Goal: Task Accomplishment & Management: Manage account settings

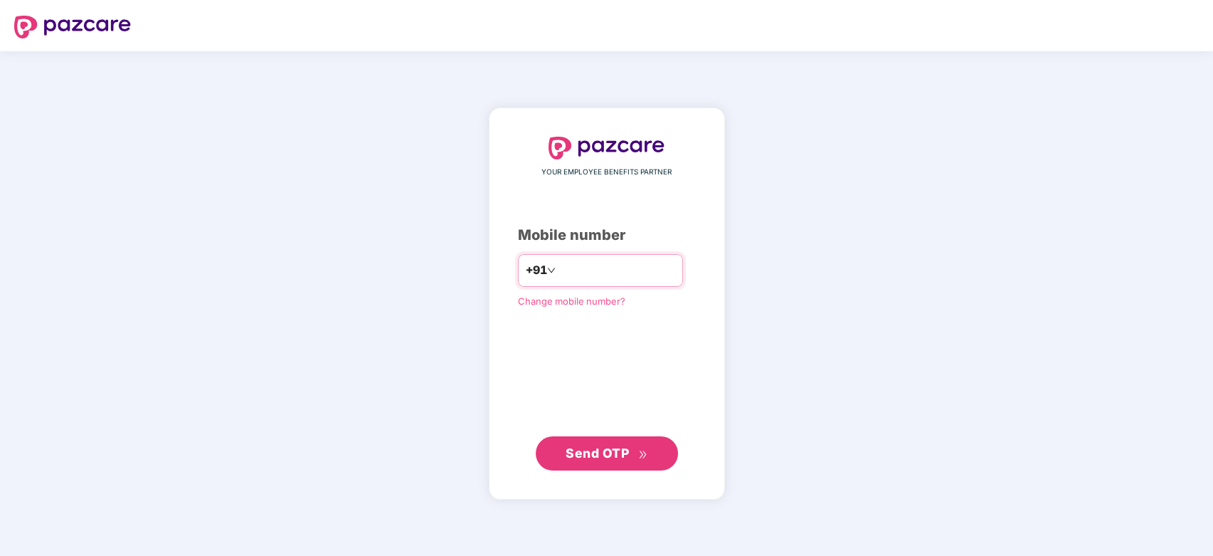
click at [614, 272] on input "number" at bounding box center [616, 270] width 117 height 23
click at [617, 447] on span "Send OTP" at bounding box center [597, 452] width 63 height 15
click at [645, 264] on input "**********" at bounding box center [616, 270] width 117 height 23
type input "**********"
click at [608, 457] on span "Send OTP" at bounding box center [597, 452] width 63 height 15
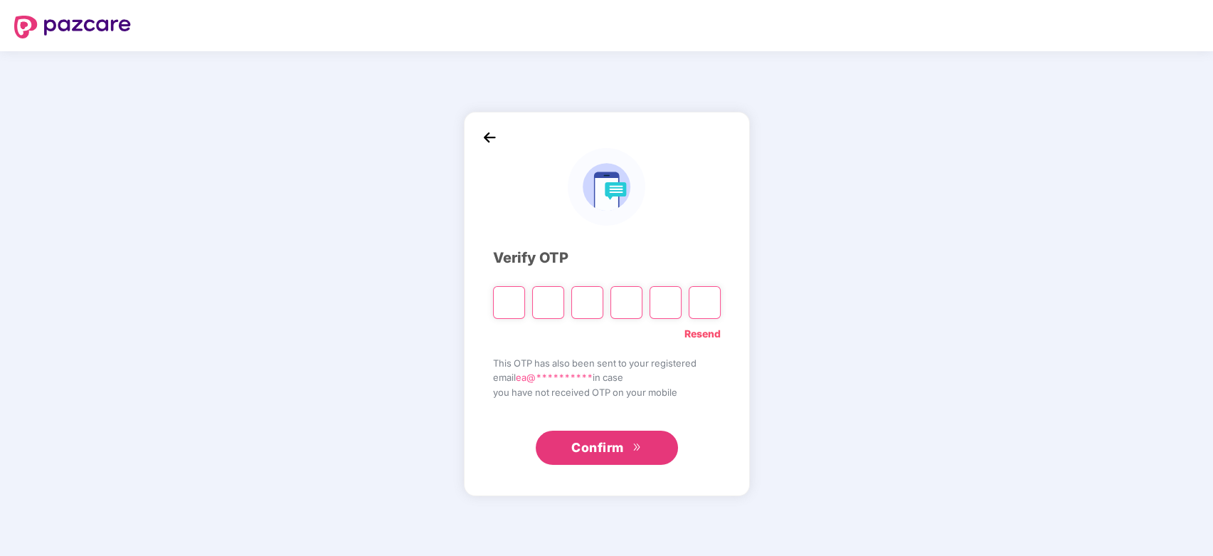
type input "*"
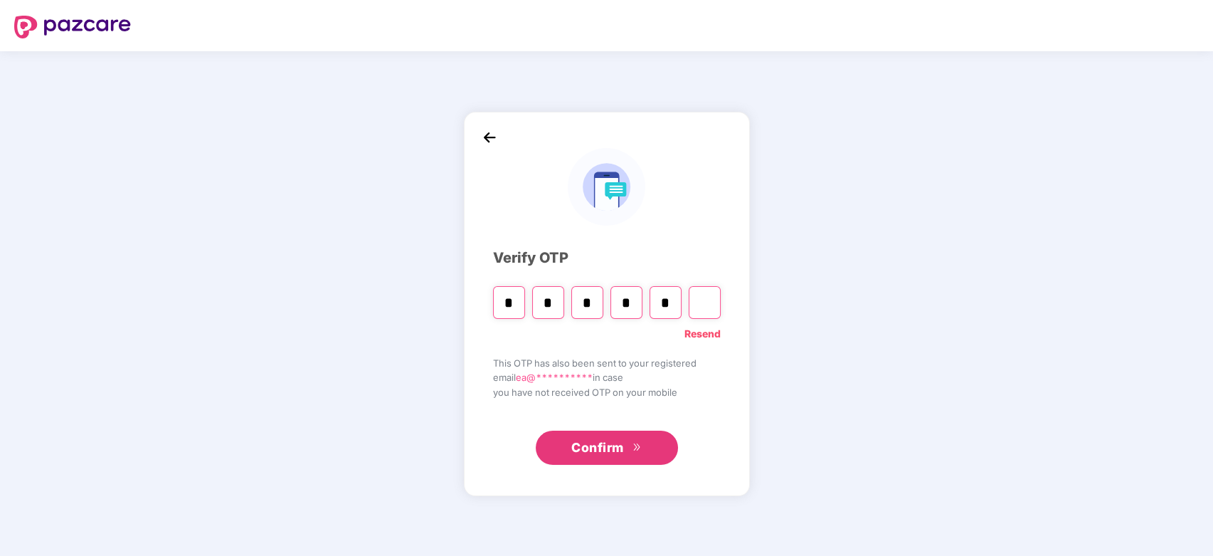
type input "*"
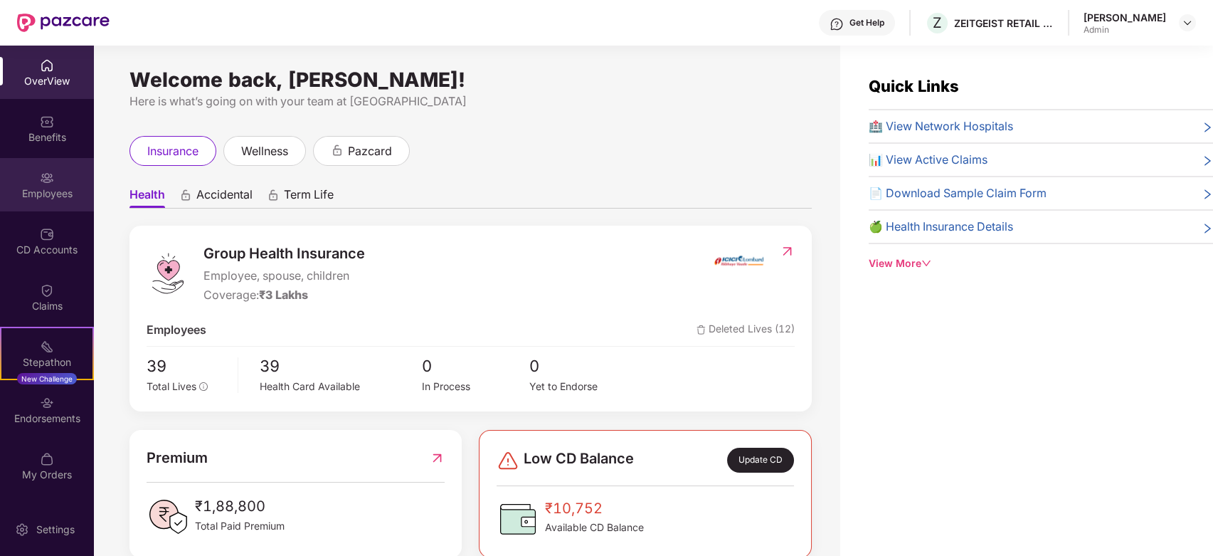
click at [63, 184] on div "Employees" at bounding box center [47, 184] width 94 height 53
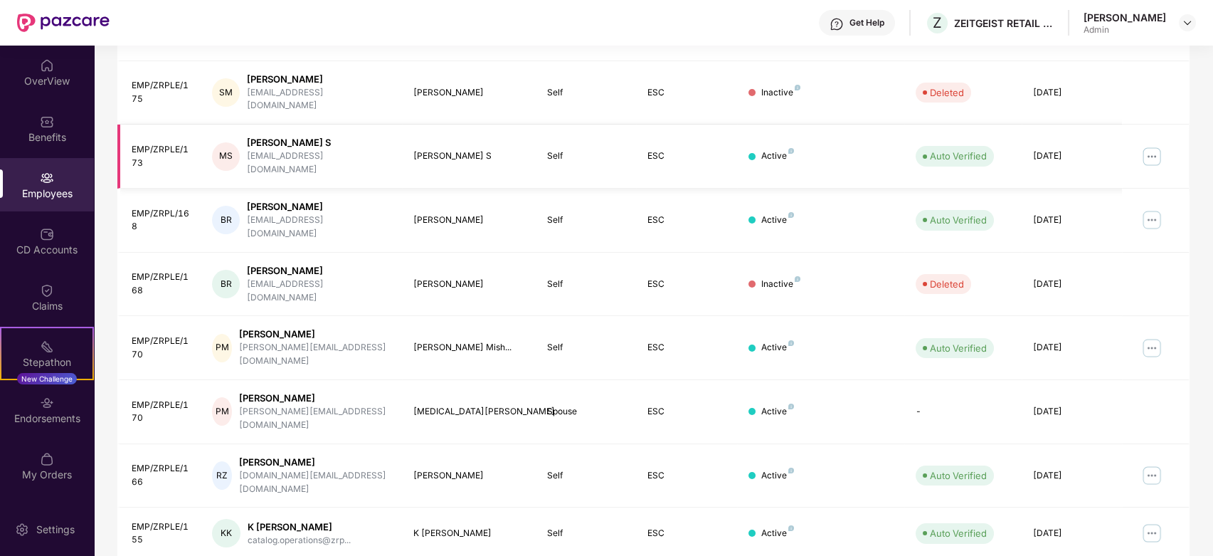
scroll to position [317, 0]
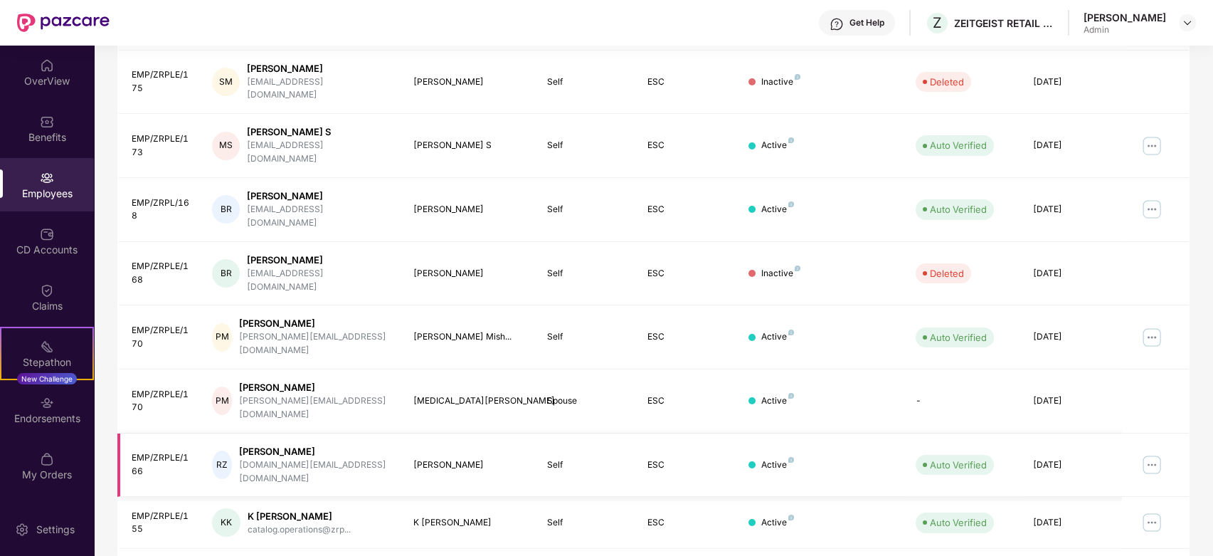
click at [1156, 453] on img at bounding box center [1151, 464] width 23 height 23
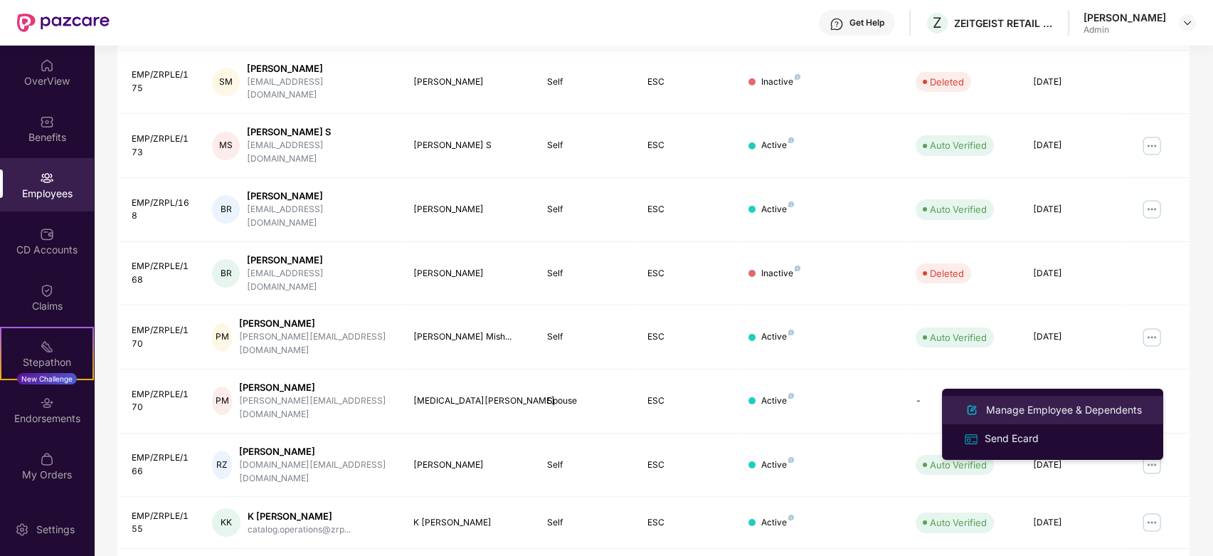
click at [1046, 413] on div "Manage Employee & Dependents" at bounding box center [1063, 410] width 161 height 16
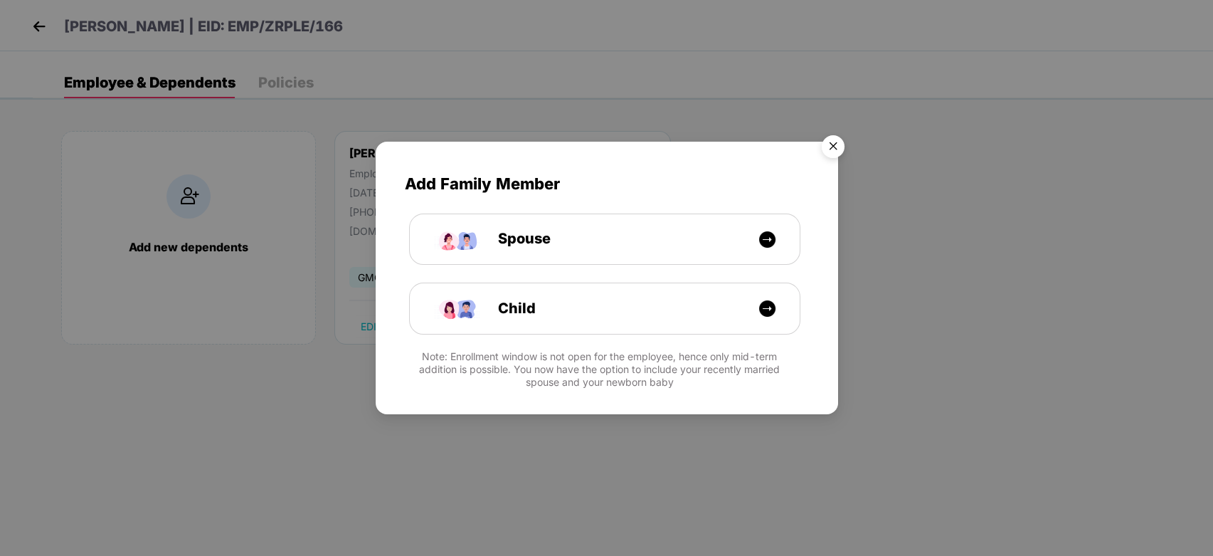
click at [827, 152] on img "Close" at bounding box center [833, 149] width 40 height 40
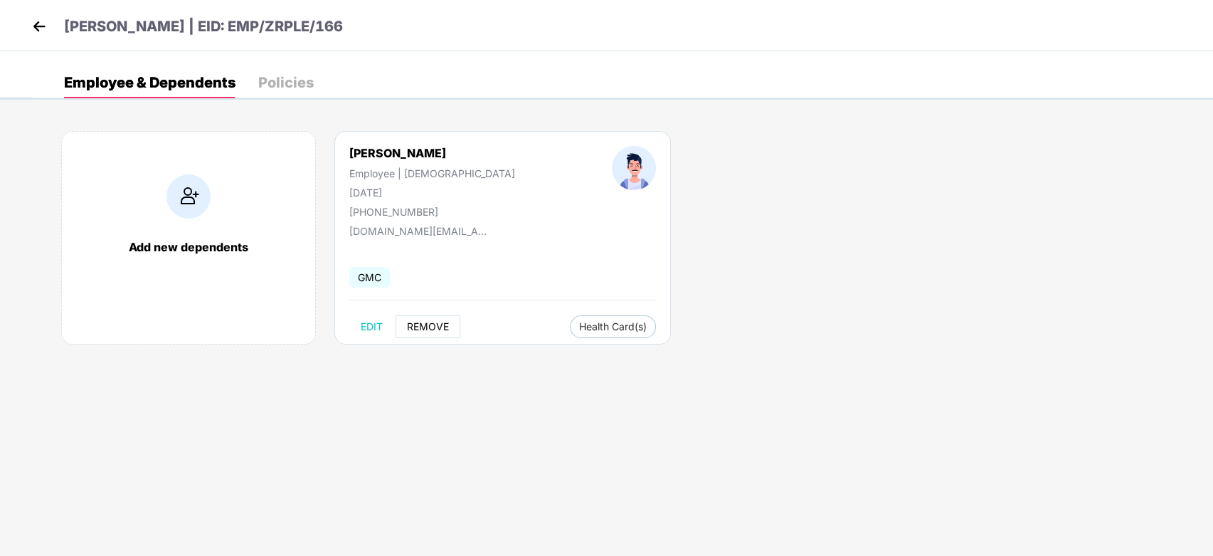
click at [435, 325] on span "REMOVE" at bounding box center [428, 326] width 42 height 11
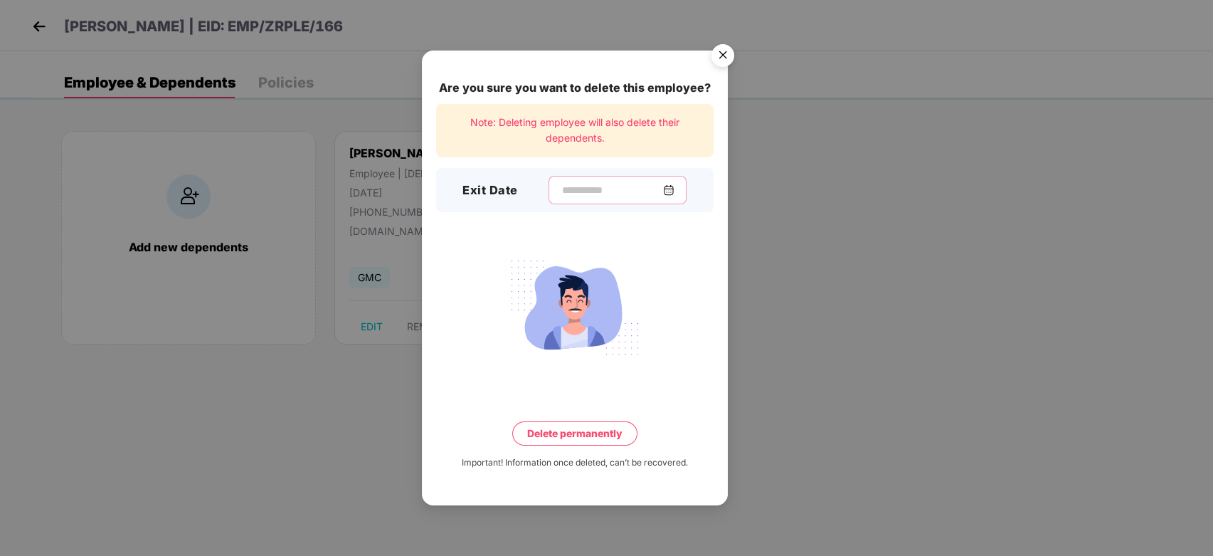
click at [595, 185] on input at bounding box center [612, 190] width 102 height 15
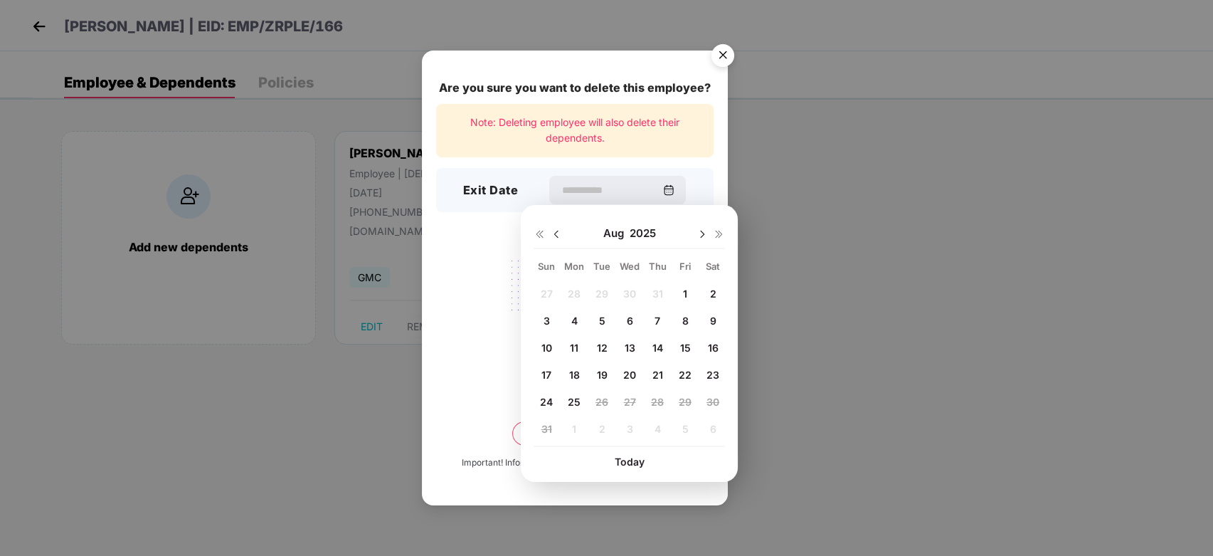
click at [573, 403] on span "25" at bounding box center [574, 402] width 13 height 12
type input "**********"
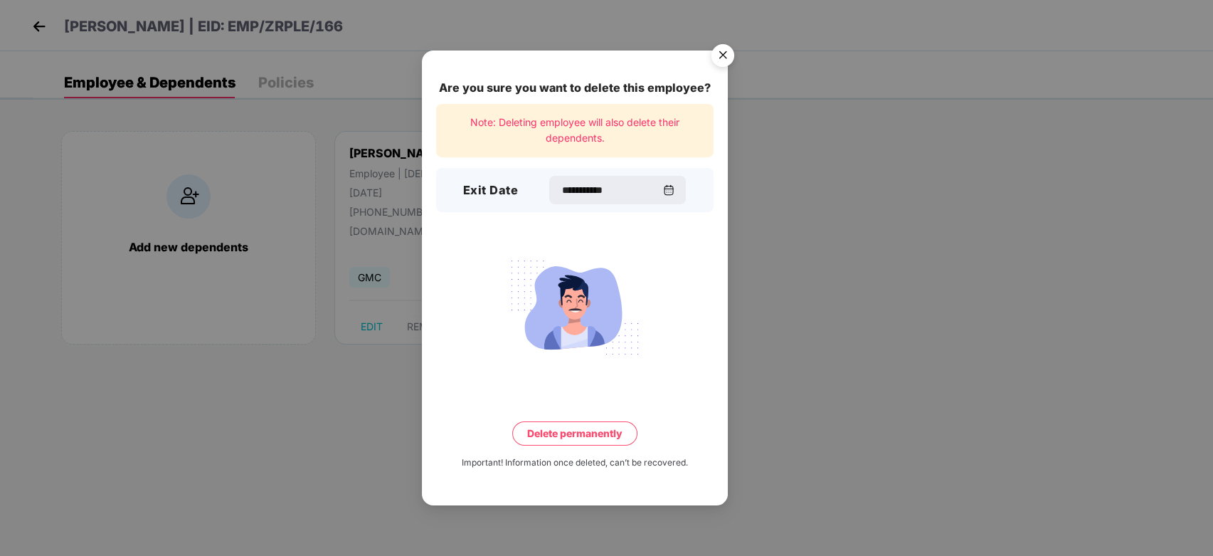
click at [581, 437] on button "Delete permanently" at bounding box center [574, 433] width 125 height 24
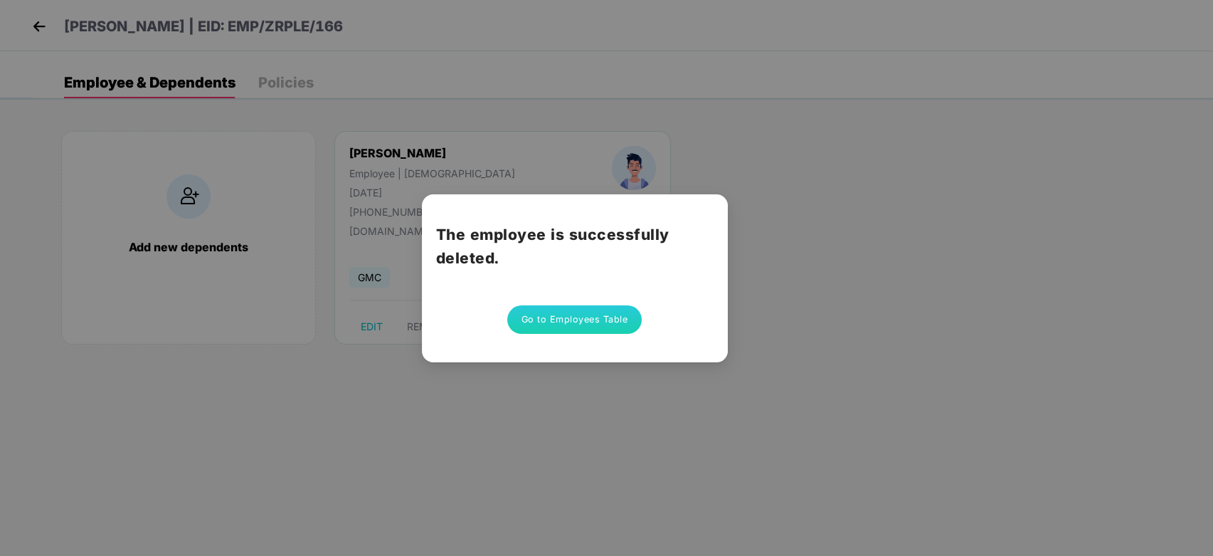
click at [568, 317] on button "Go to Employees Table" at bounding box center [574, 319] width 135 height 28
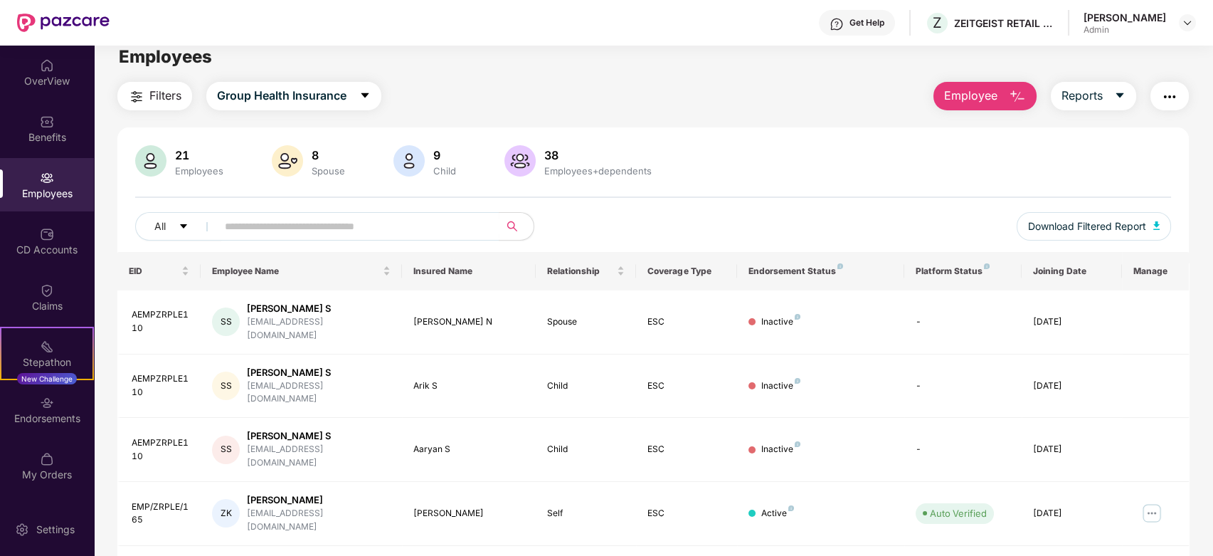
scroll to position [13, 0]
click at [183, 162] on div "21 Employees" at bounding box center [199, 162] width 60 height 30
